Goal: Find specific page/section: Find specific page/section

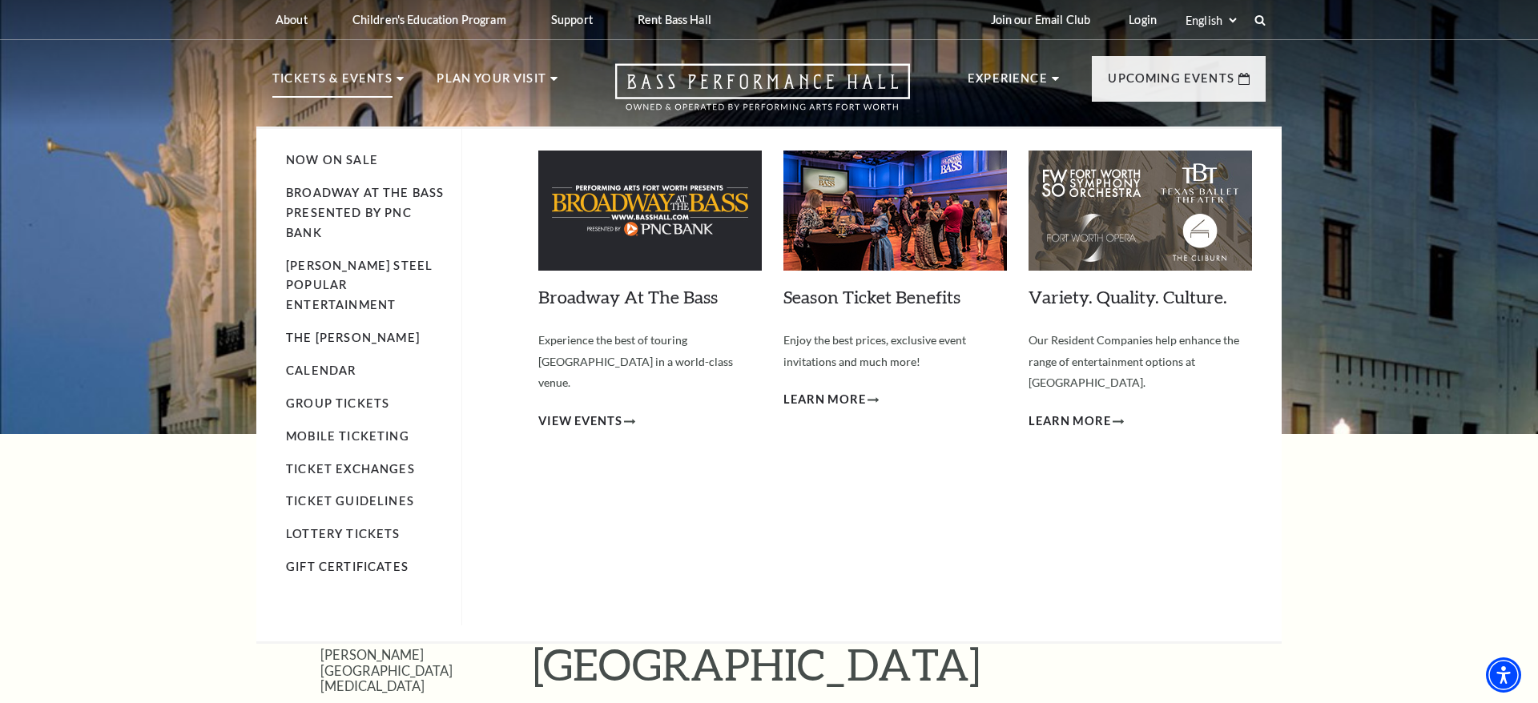
click at [832, 229] on img at bounding box center [894, 211] width 223 height 120
click at [340, 195] on link "Broadway At The Bass presented by PNC Bank" at bounding box center [365, 213] width 158 height 54
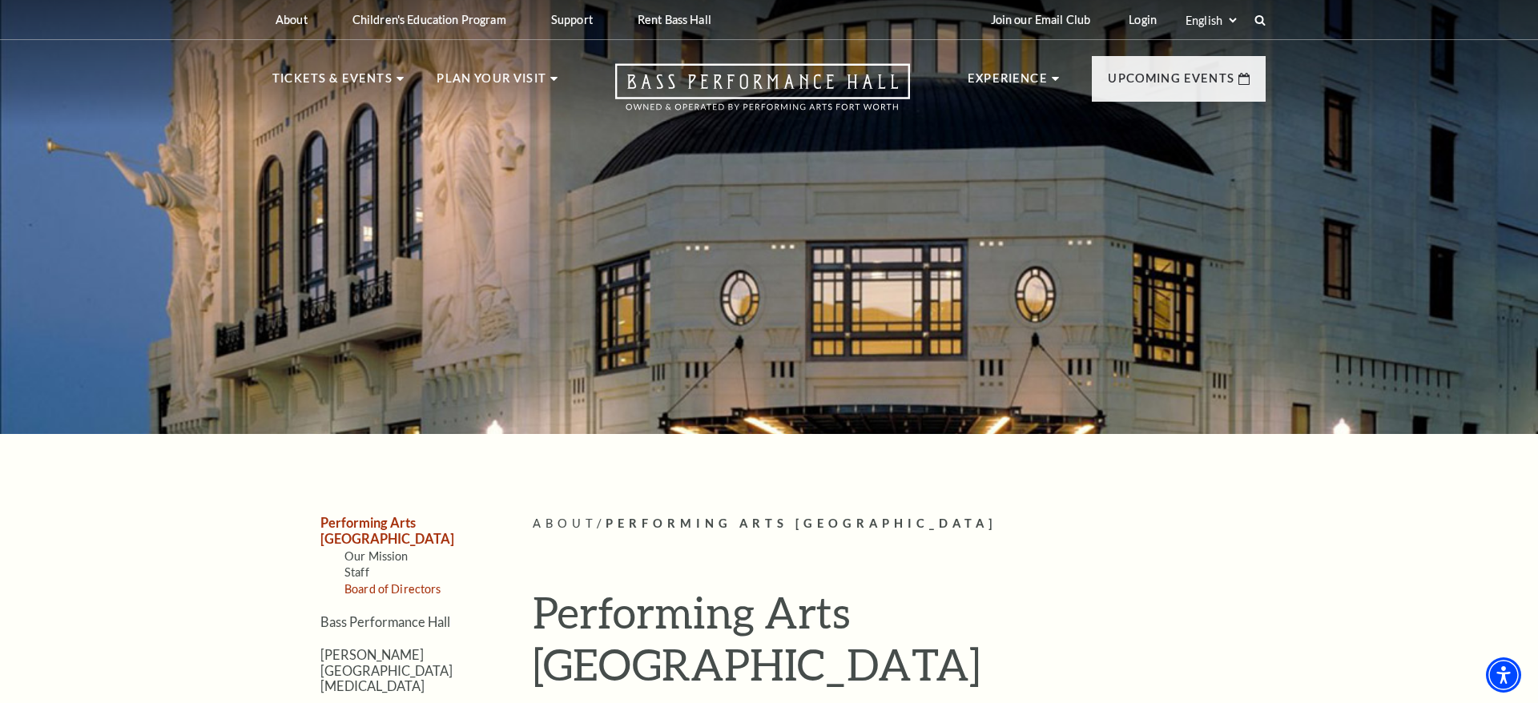
click at [393, 582] on link "Board of Directors" at bounding box center [392, 589] width 97 height 14
click at [359, 566] on link "Staff" at bounding box center [356, 573] width 25 height 14
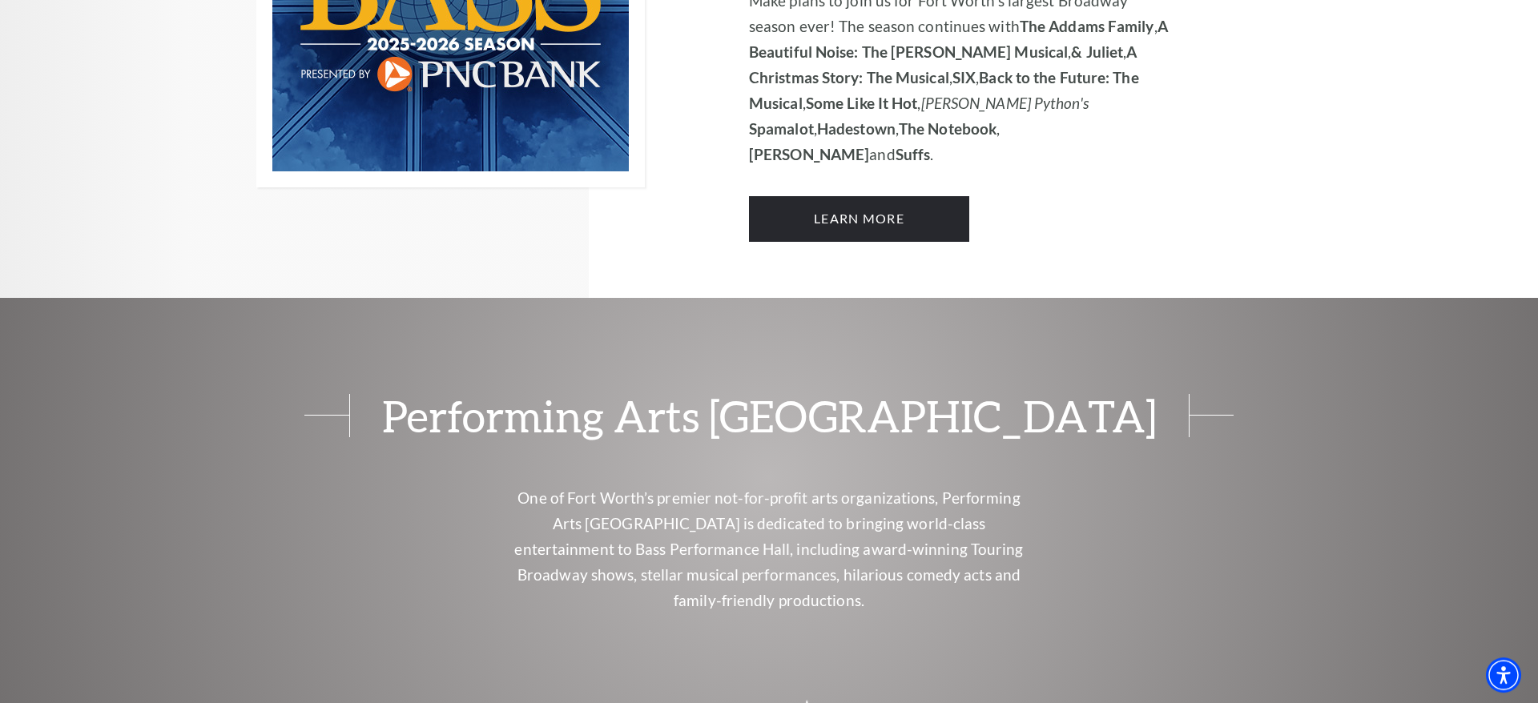
scroll to position [1444, 0]
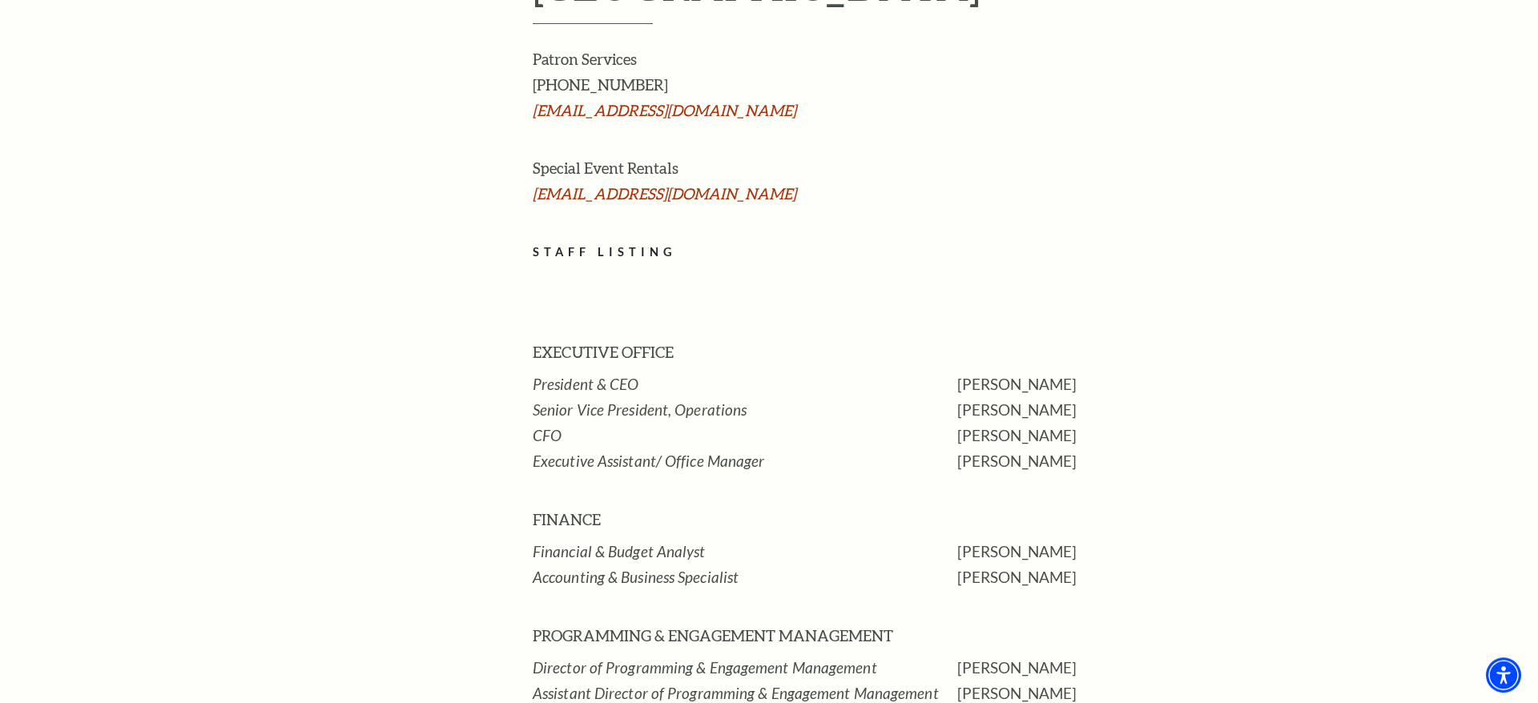
scroll to position [708, 0]
